Goal: Information Seeking & Learning: Learn about a topic

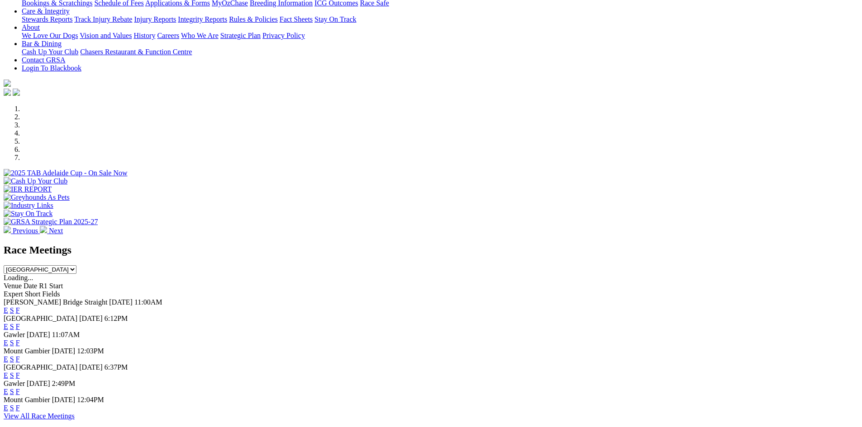
scroll to position [226, 0]
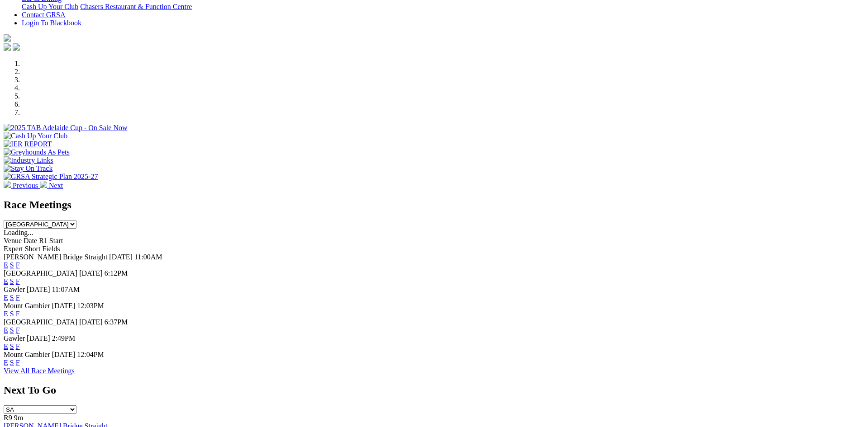
click at [20, 294] on link "F" at bounding box center [18, 298] width 4 height 8
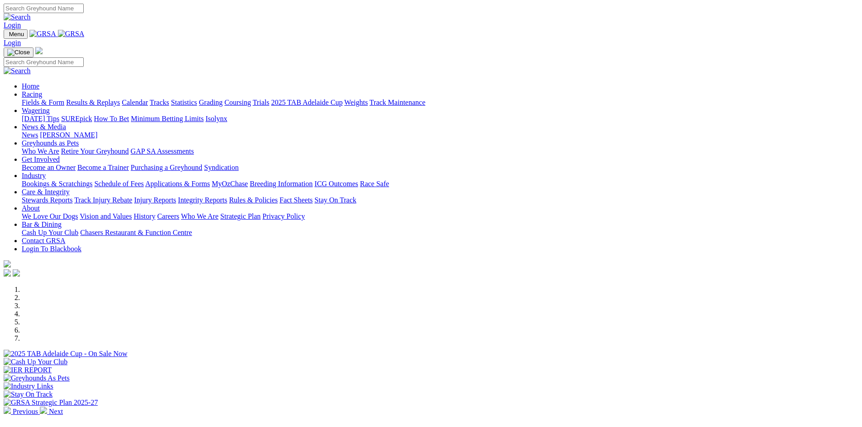
scroll to position [226, 0]
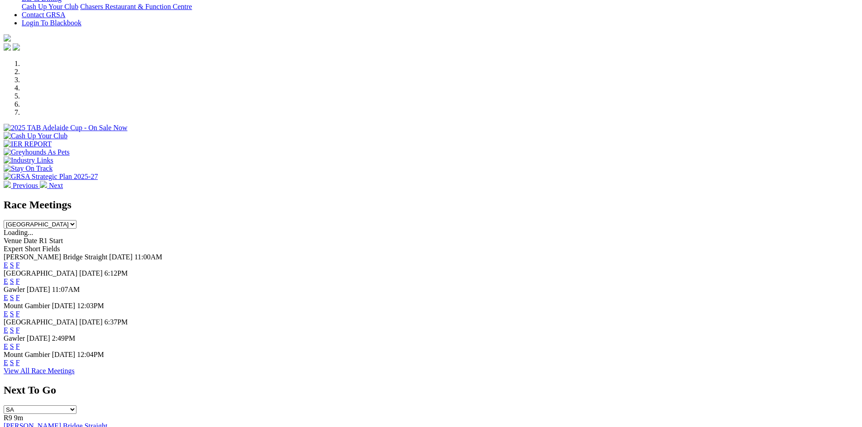
click at [20, 310] on link "F" at bounding box center [18, 314] width 4 height 8
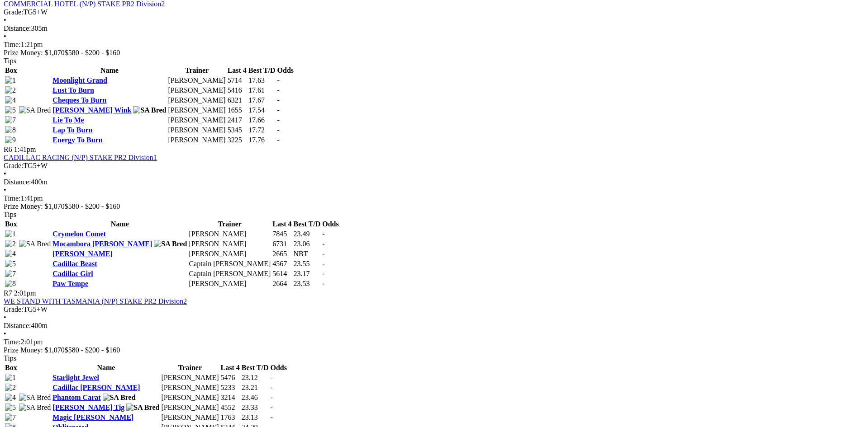
scroll to position [1085, 0]
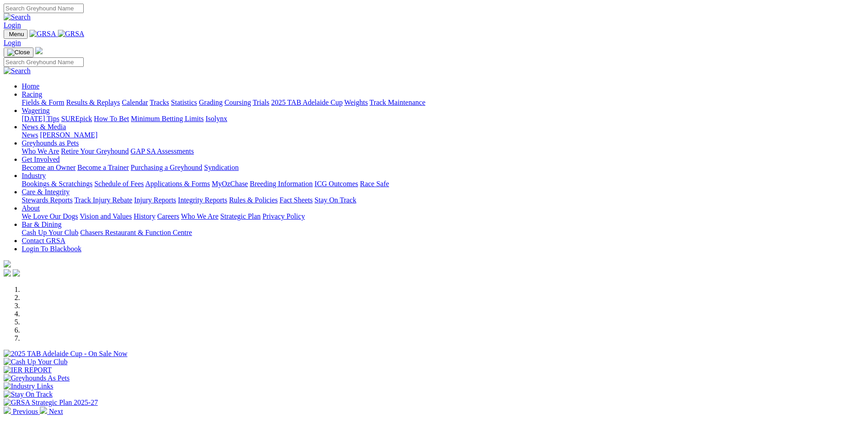
scroll to position [226, 0]
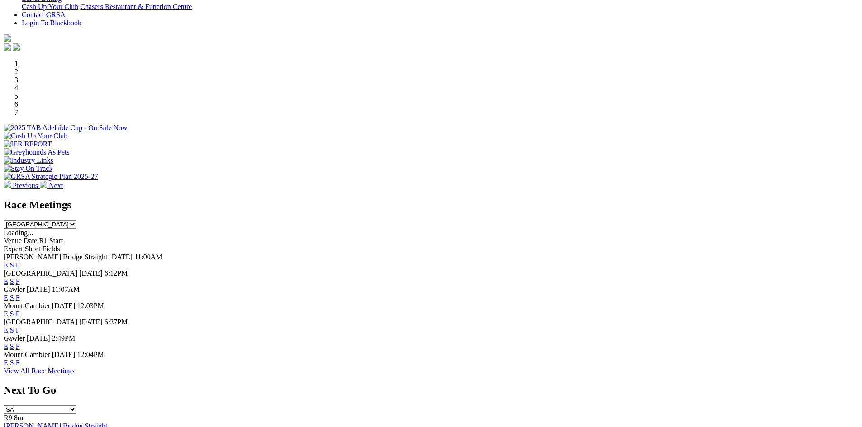
click at [20, 327] on link "F" at bounding box center [18, 331] width 4 height 8
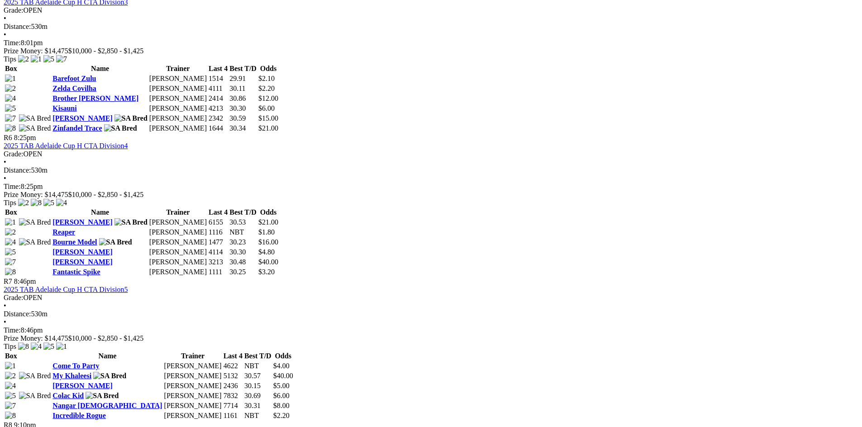
scroll to position [1085, 0]
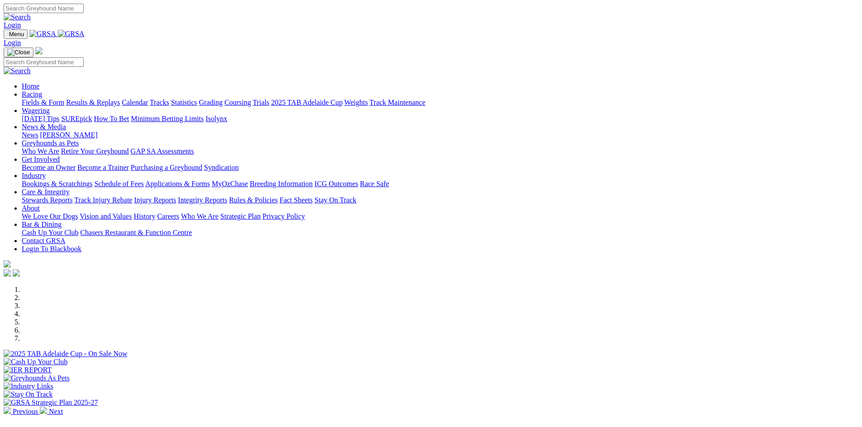
scroll to position [226, 0]
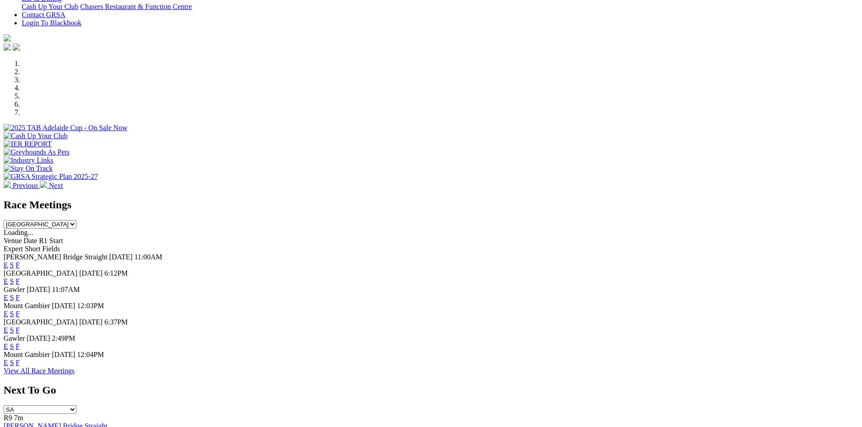
click at [20, 350] on link "F" at bounding box center [18, 347] width 4 height 8
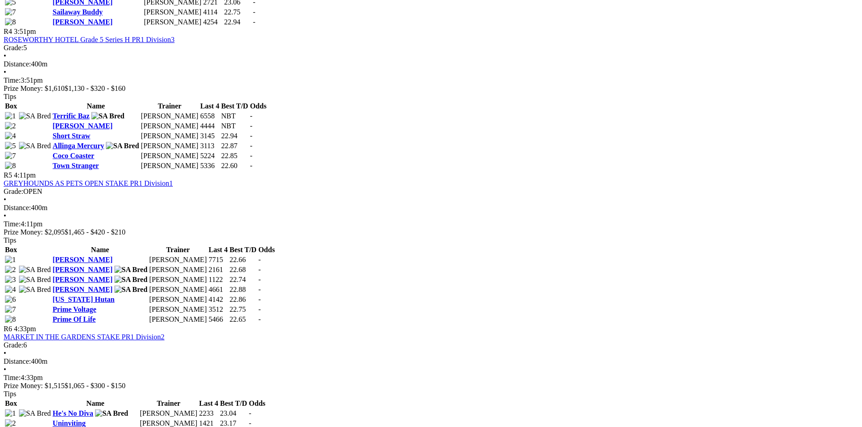
scroll to position [995, 0]
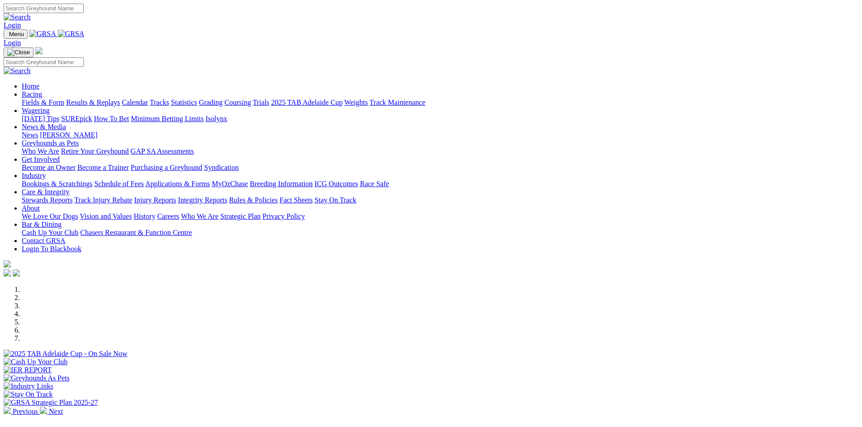
scroll to position [407, 0]
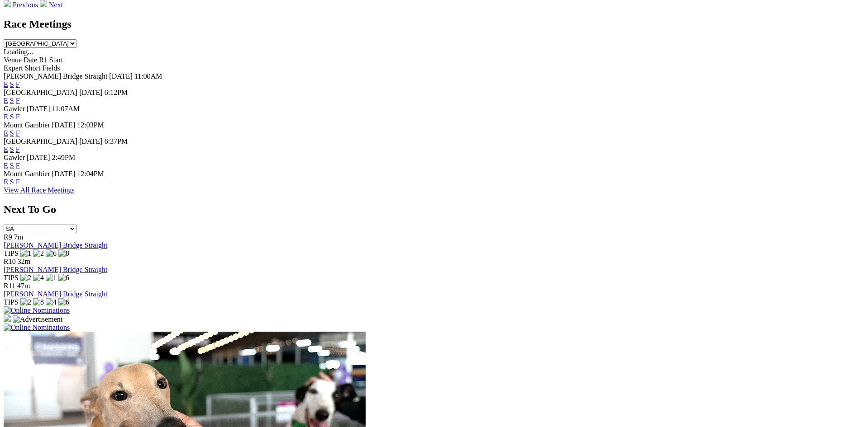
click at [20, 186] on link "F" at bounding box center [18, 182] width 4 height 8
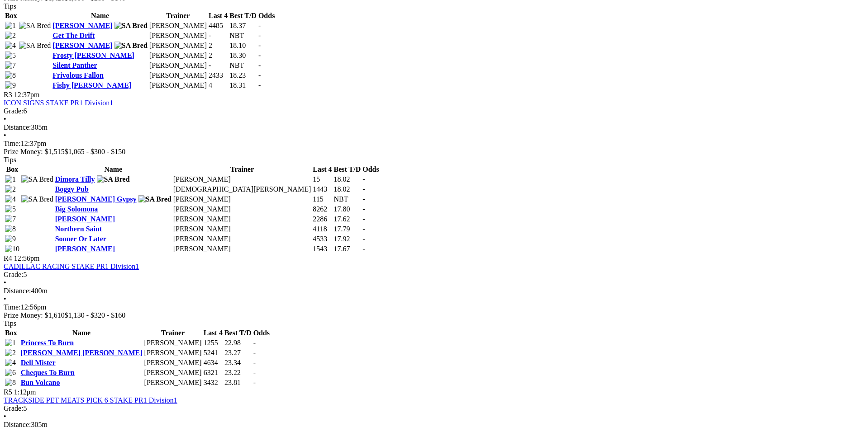
scroll to position [724, 0]
